Goal: Navigation & Orientation: Find specific page/section

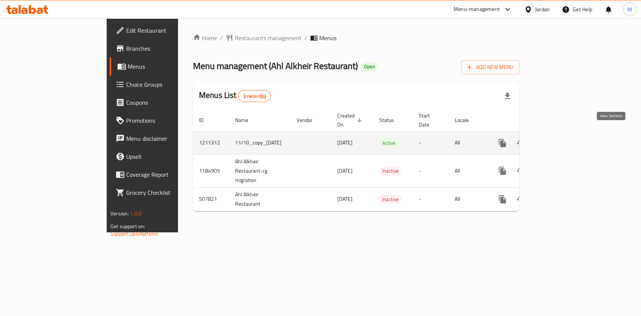
click at [565, 134] on link "enhanced table" at bounding box center [556, 143] width 18 height 18
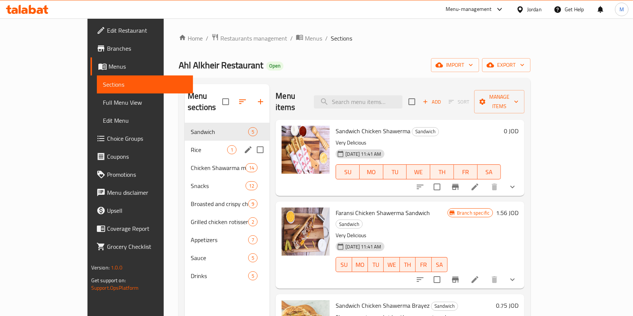
click at [185, 145] on div "Rice 1" at bounding box center [227, 150] width 85 height 18
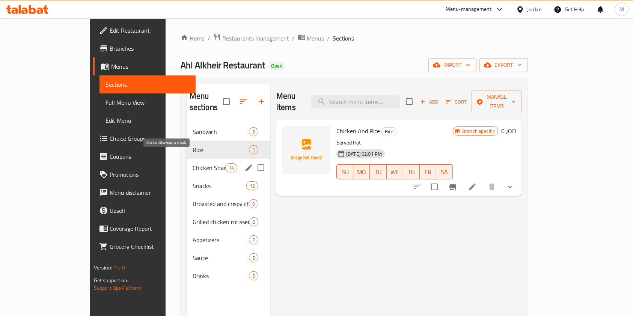
click at [193, 163] on span "Chicken Shawarma meals" at bounding box center [209, 167] width 33 height 9
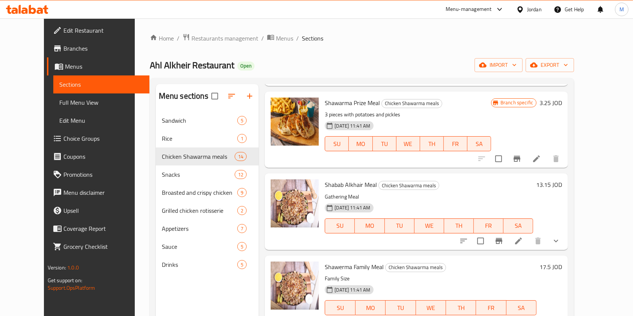
scroll to position [674, 0]
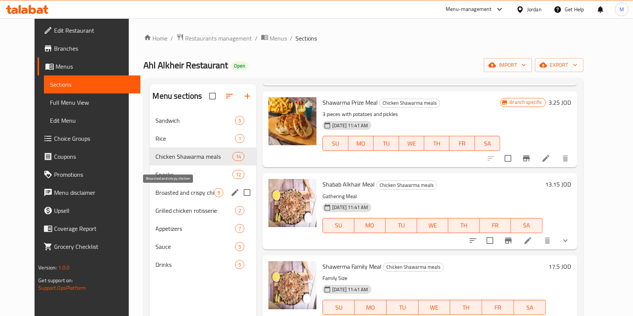
click at [169, 191] on span "Broasted and crispy chicken" at bounding box center [185, 192] width 59 height 9
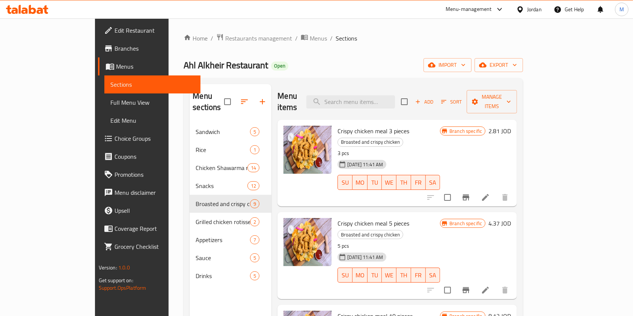
scroll to position [56, 0]
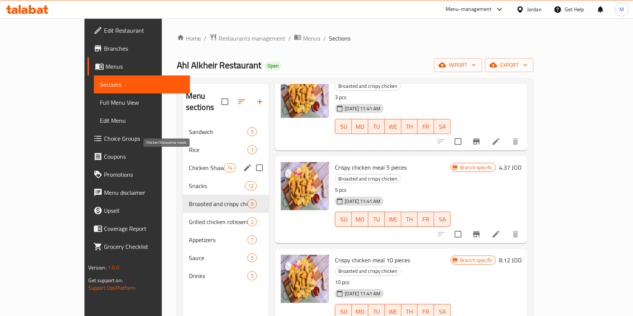
click at [189, 163] on span "Chicken Shawarma meals" at bounding box center [206, 167] width 35 height 9
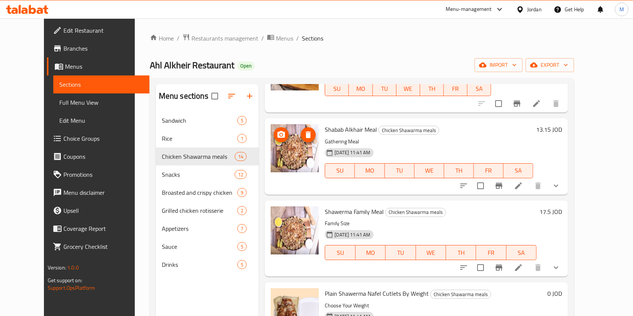
scroll to position [730, 0]
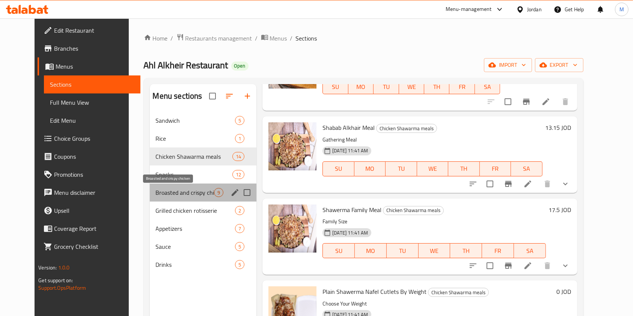
click at [164, 193] on span "Broasted and crispy chicken" at bounding box center [185, 192] width 59 height 9
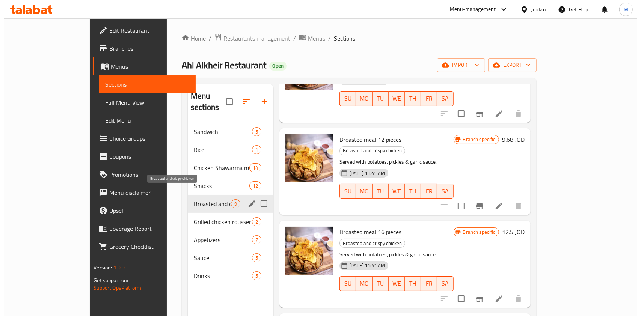
scroll to position [441, 0]
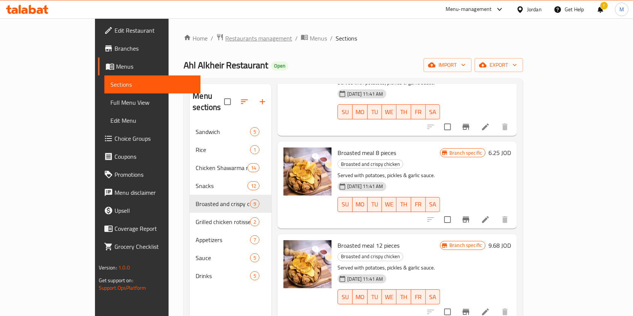
click at [225, 35] on span "Restaurants management" at bounding box center [258, 38] width 67 height 9
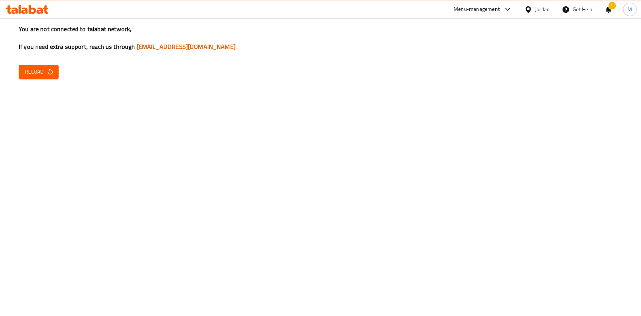
click at [207, 128] on div "You are not connected to talabat network, If you need extra support, reach us t…" at bounding box center [320, 158] width 641 height 316
click at [39, 77] on span "Reload" at bounding box center [39, 71] width 28 height 9
